Goal: Task Accomplishment & Management: Complete application form

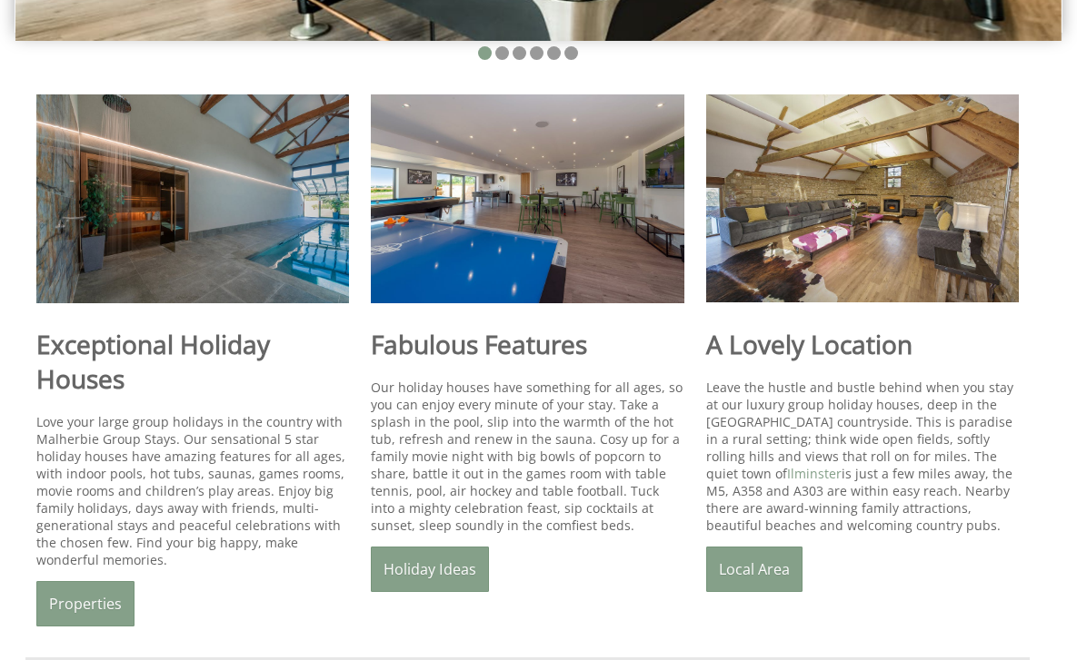
scroll to position [604, 0]
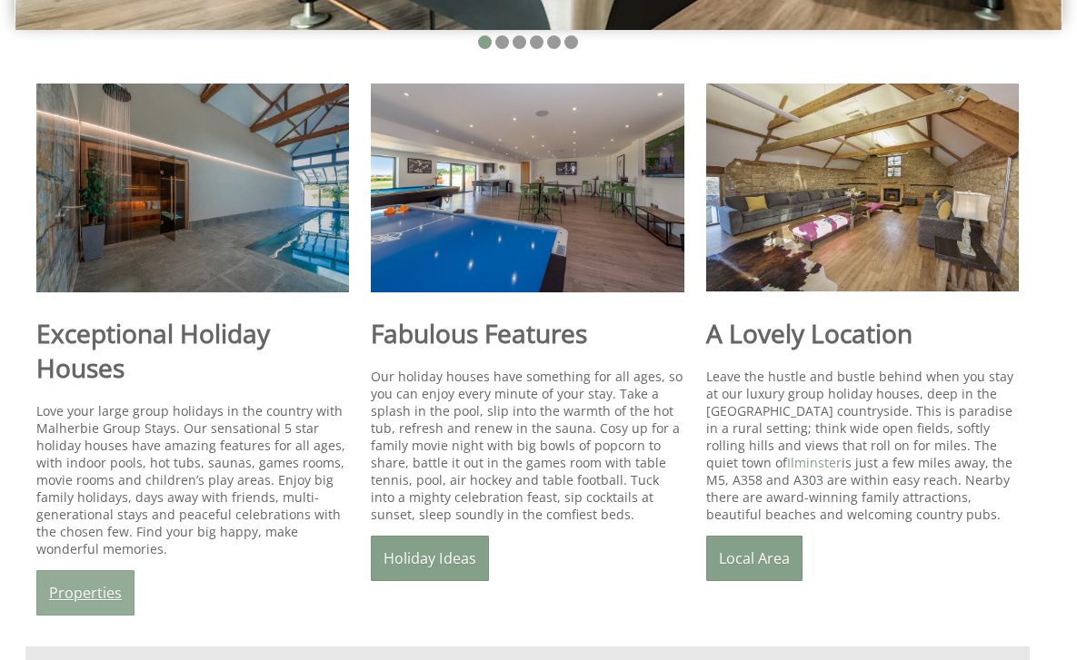
click at [99, 600] on link "Properties" at bounding box center [85, 593] width 98 height 45
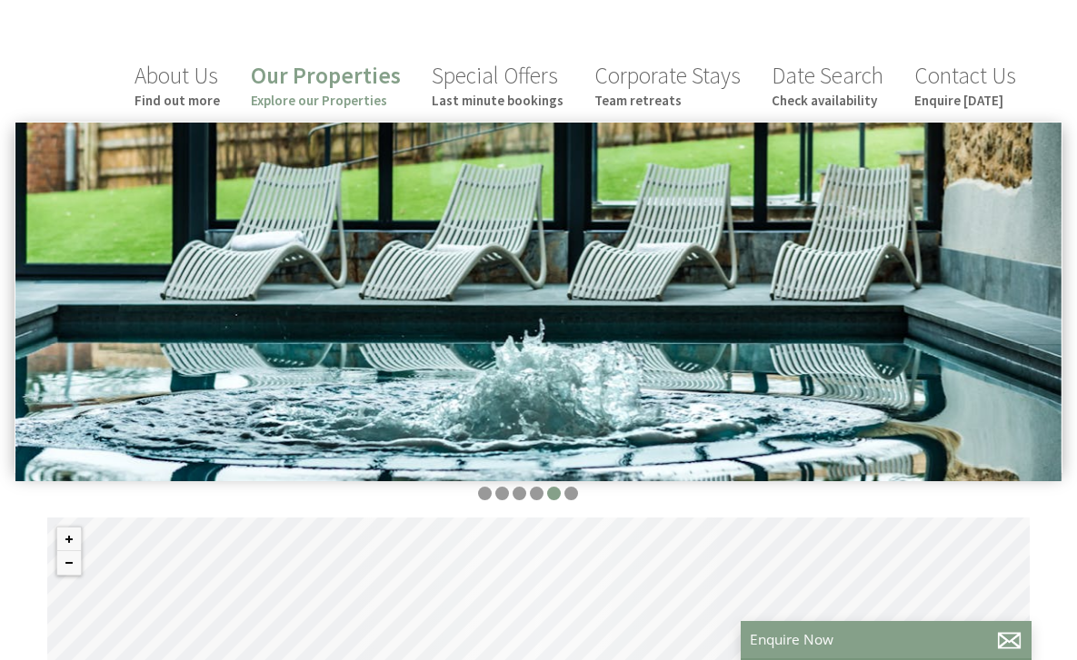
scroll to position [362, 0]
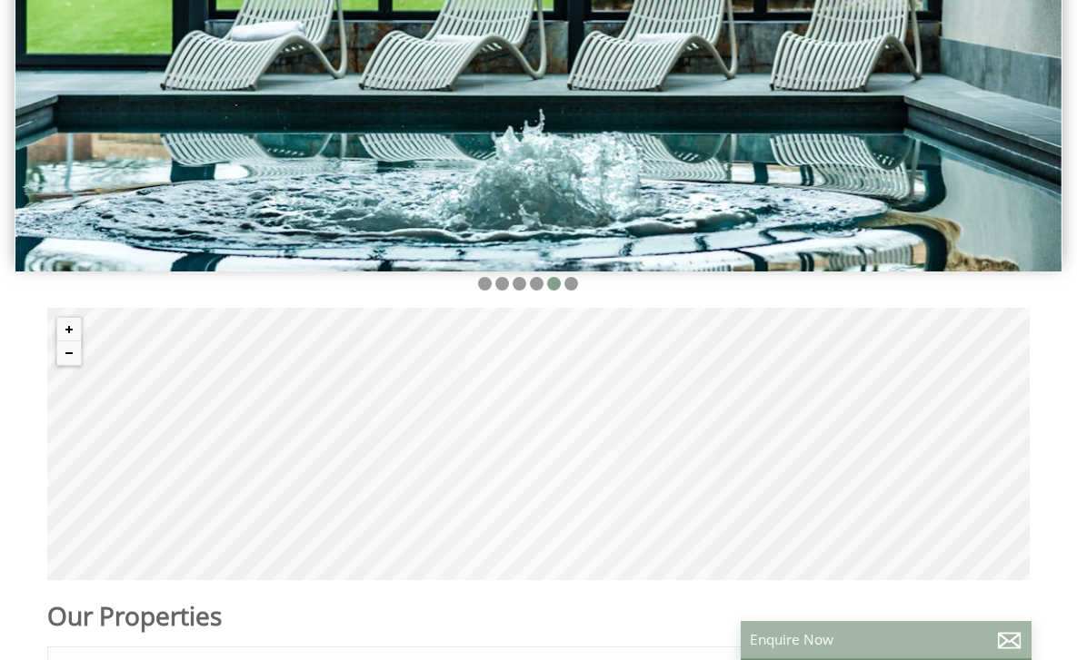
click at [908, 633] on p "Enquire Now" at bounding box center [885, 639] width 273 height 19
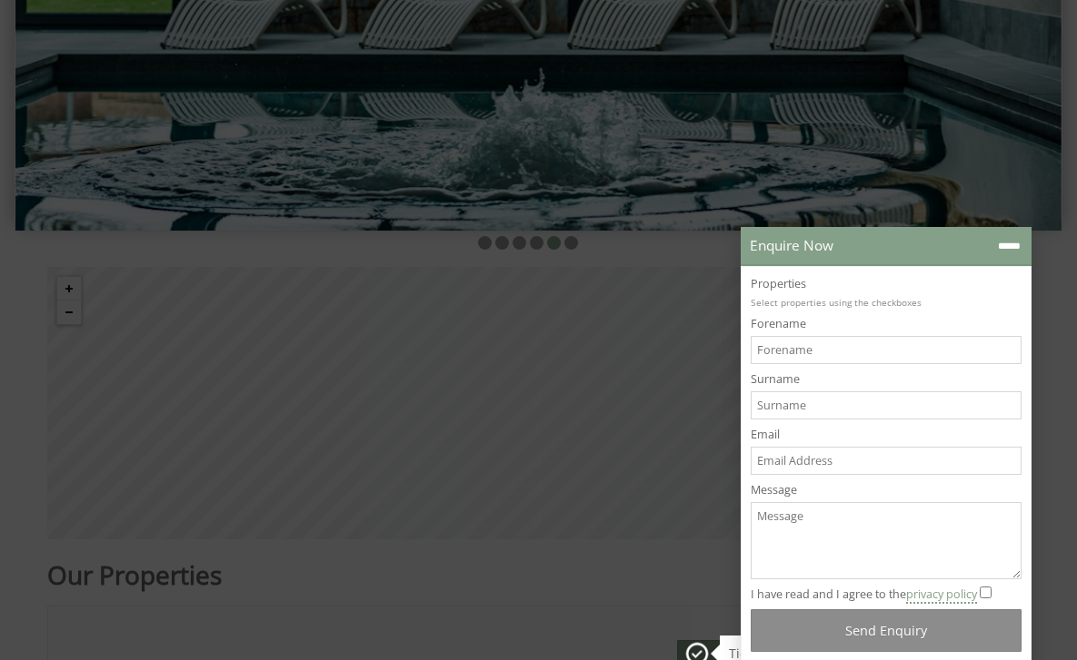
scroll to position [515, 0]
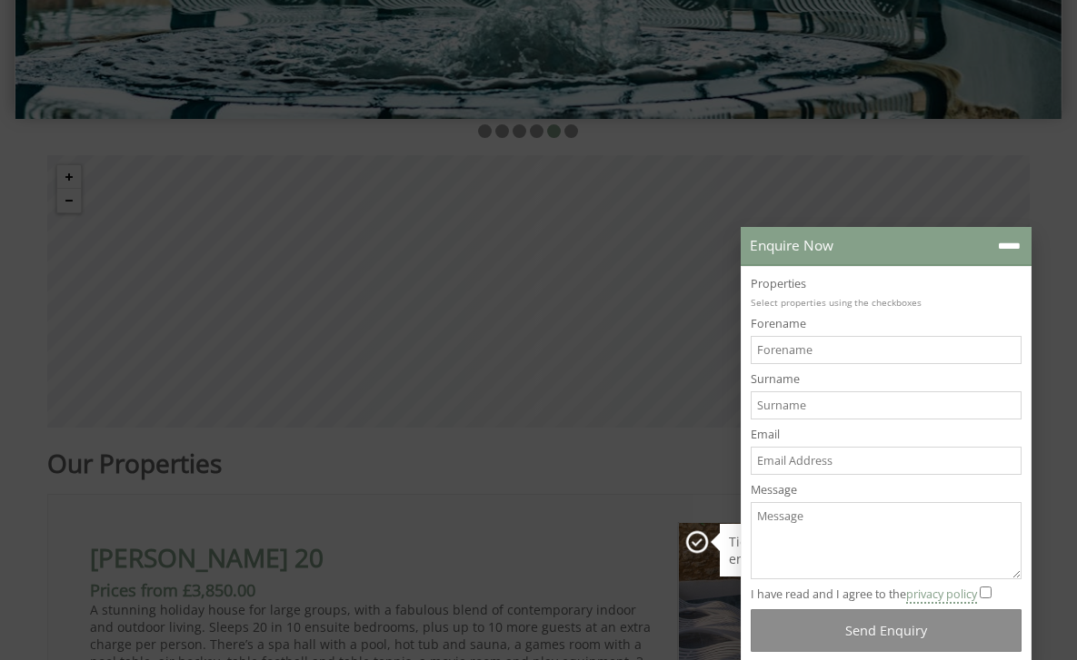
click at [858, 536] on textarea "Message" at bounding box center [885, 540] width 271 height 77
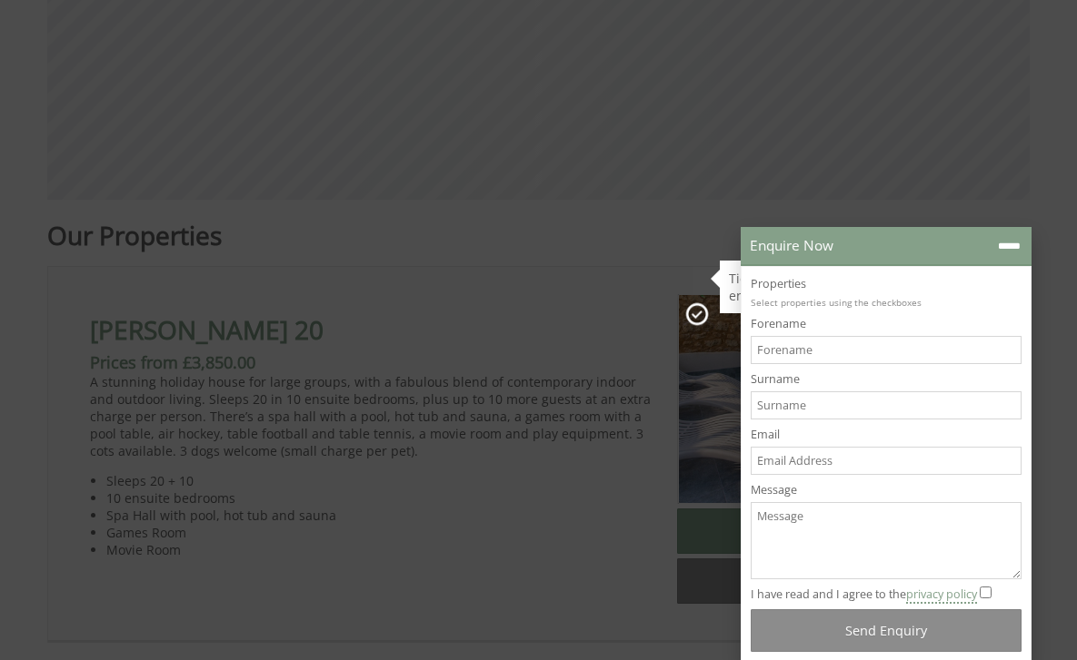
scroll to position [824, 0]
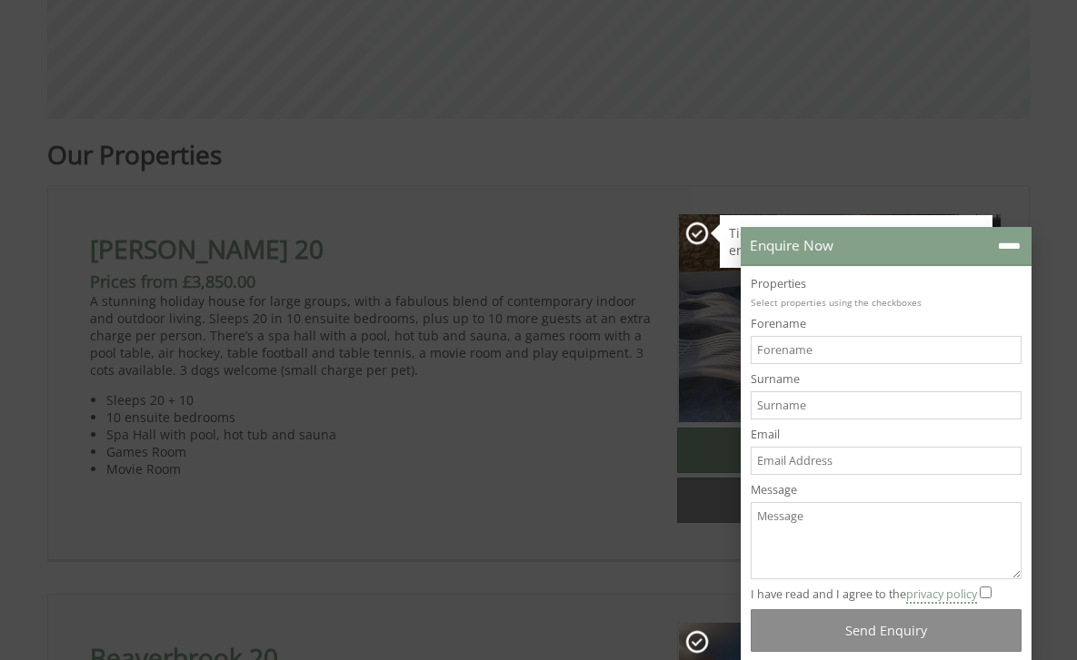
click at [837, 290] on label "Properties" at bounding box center [885, 283] width 271 height 15
click at [980, 591] on div "I have read and I agree to the privacy policy" at bounding box center [885, 594] width 271 height 15
click at [985, 590] on input "I have read and I agree to the privacy policy" at bounding box center [985, 593] width 12 height 12
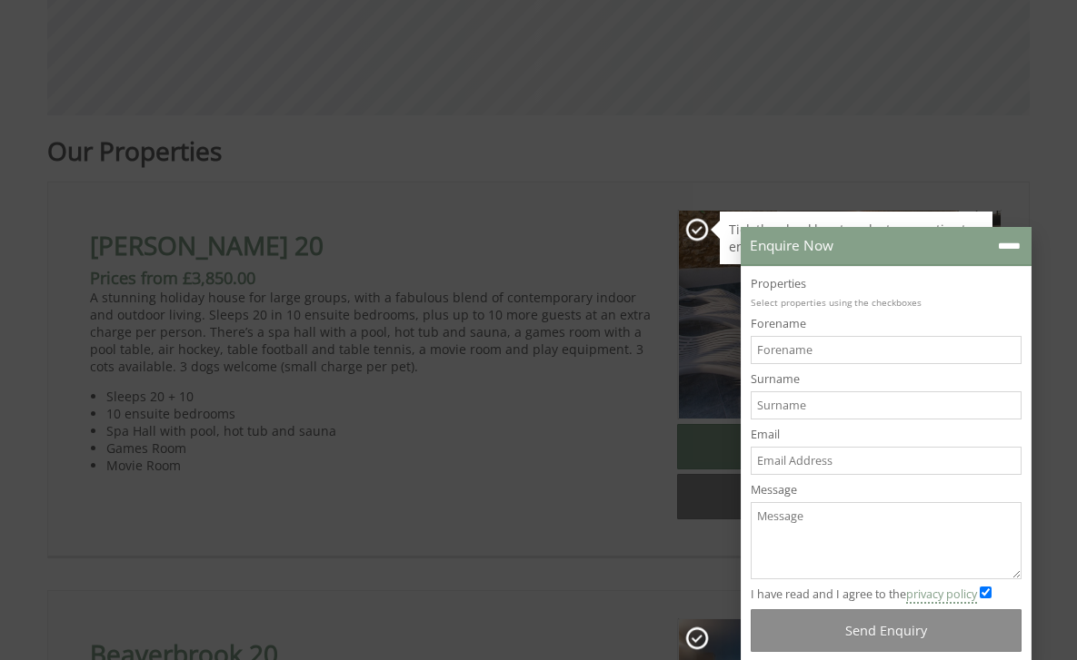
checkbox input "false"
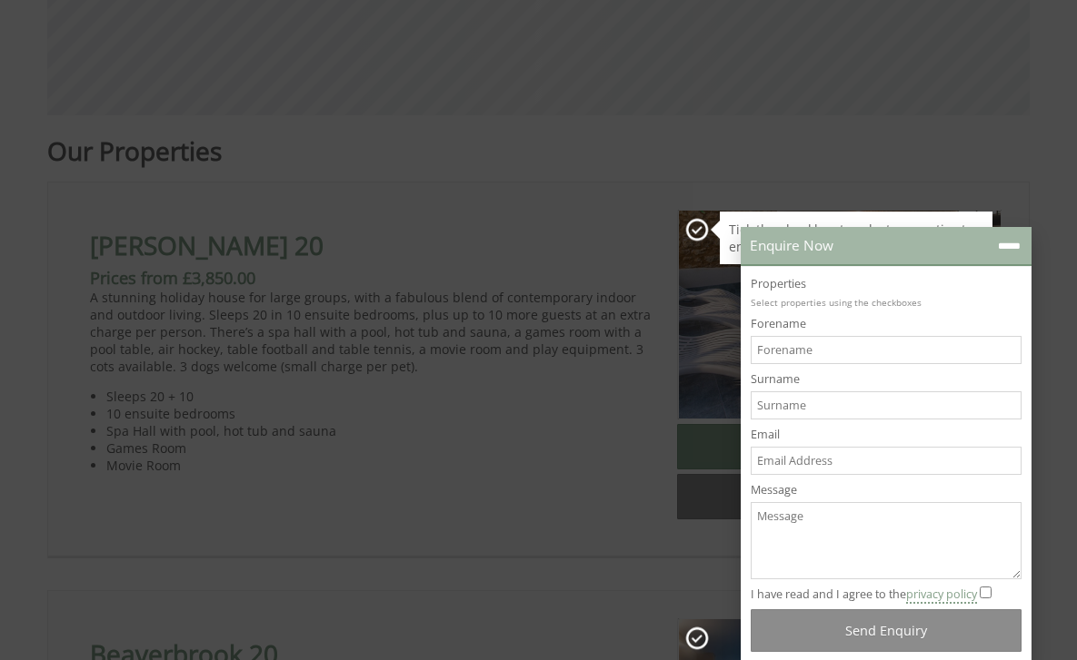
click at [1015, 243] on icon at bounding box center [1009, 246] width 26 height 26
